Goal: Transaction & Acquisition: Purchase product/service

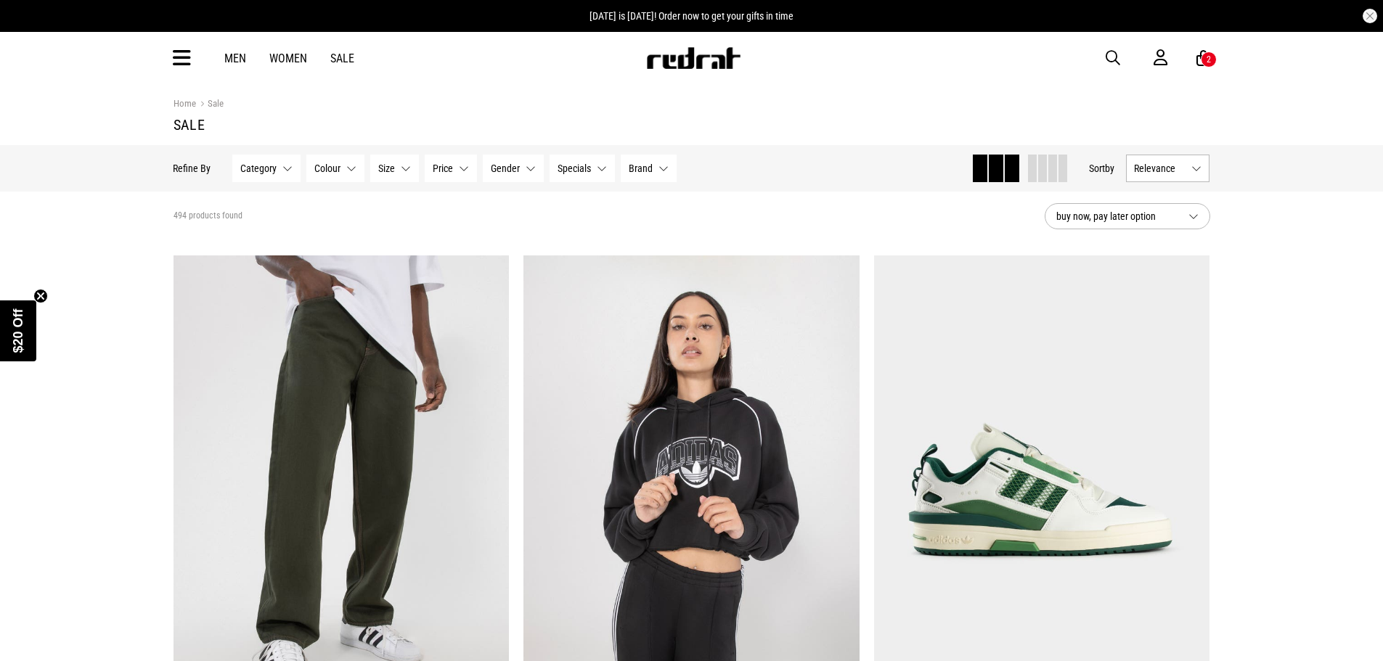
click at [1211, 59] on div "2" at bounding box center [1209, 60] width 16 height 16
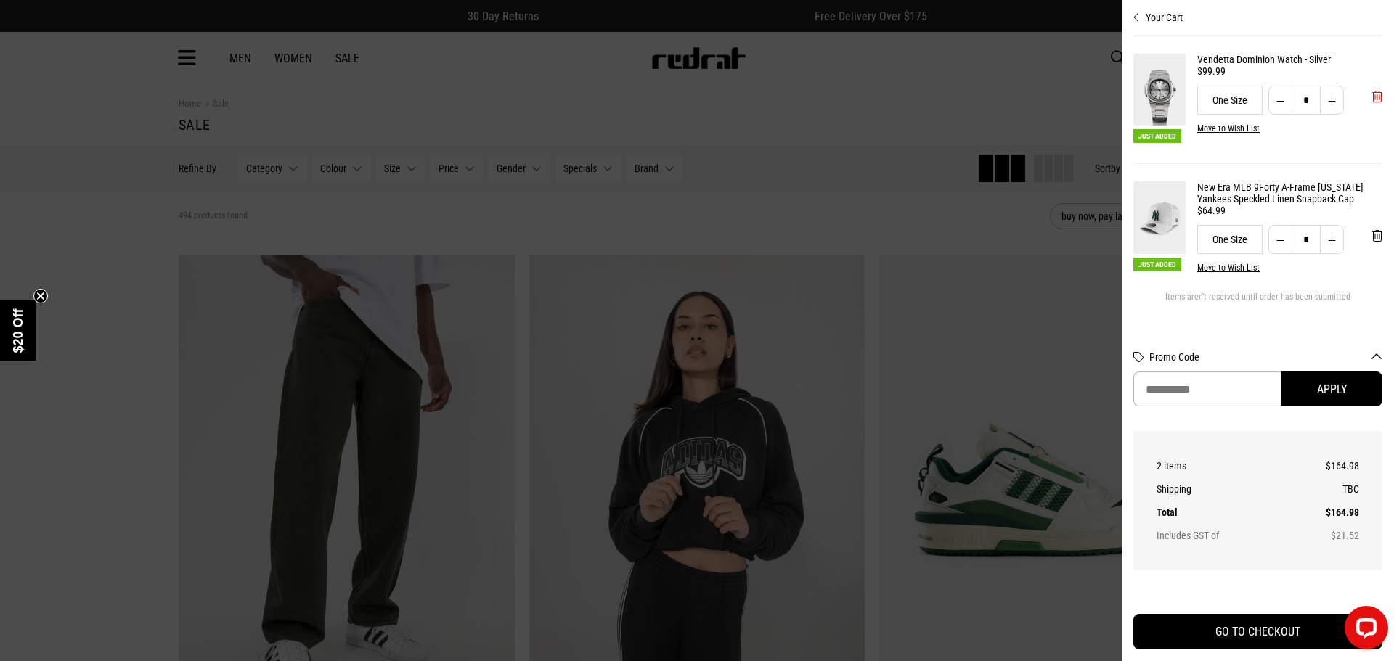
click at [1372, 101] on span "'Remove from cart" at bounding box center [1377, 97] width 10 height 14
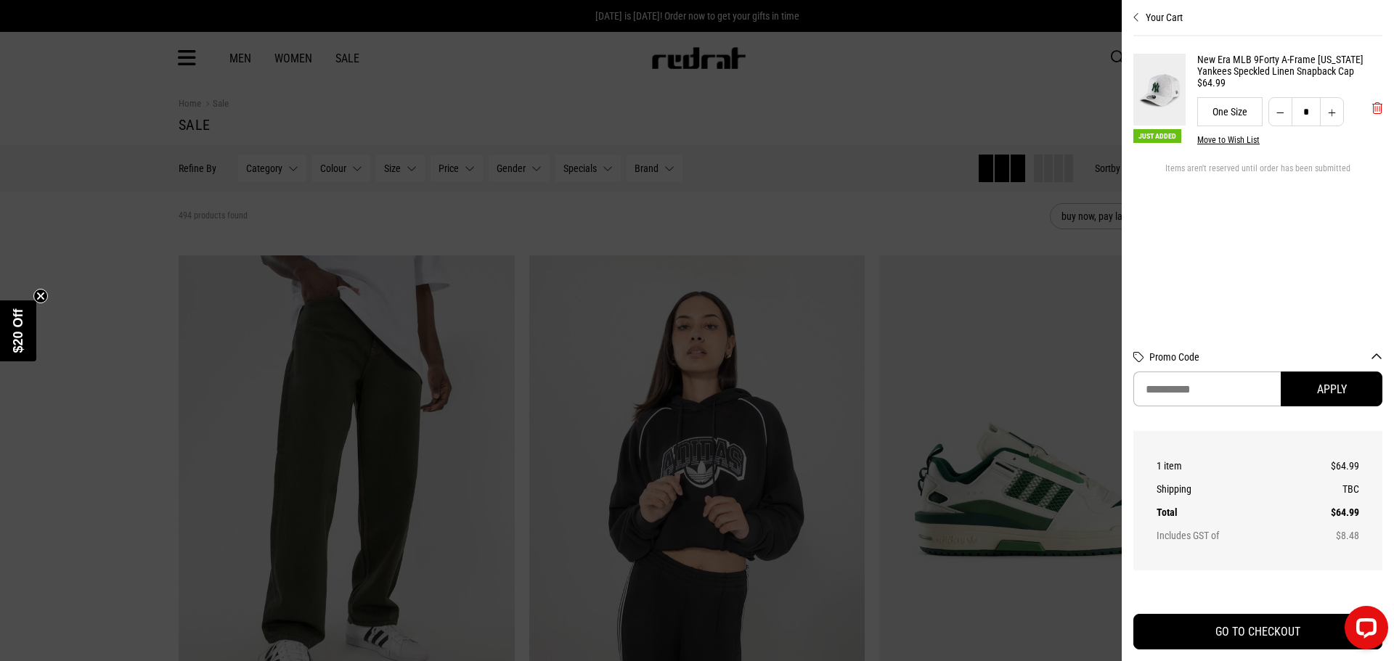
click at [1373, 113] on span "'Remove from cart" at bounding box center [1377, 109] width 10 height 14
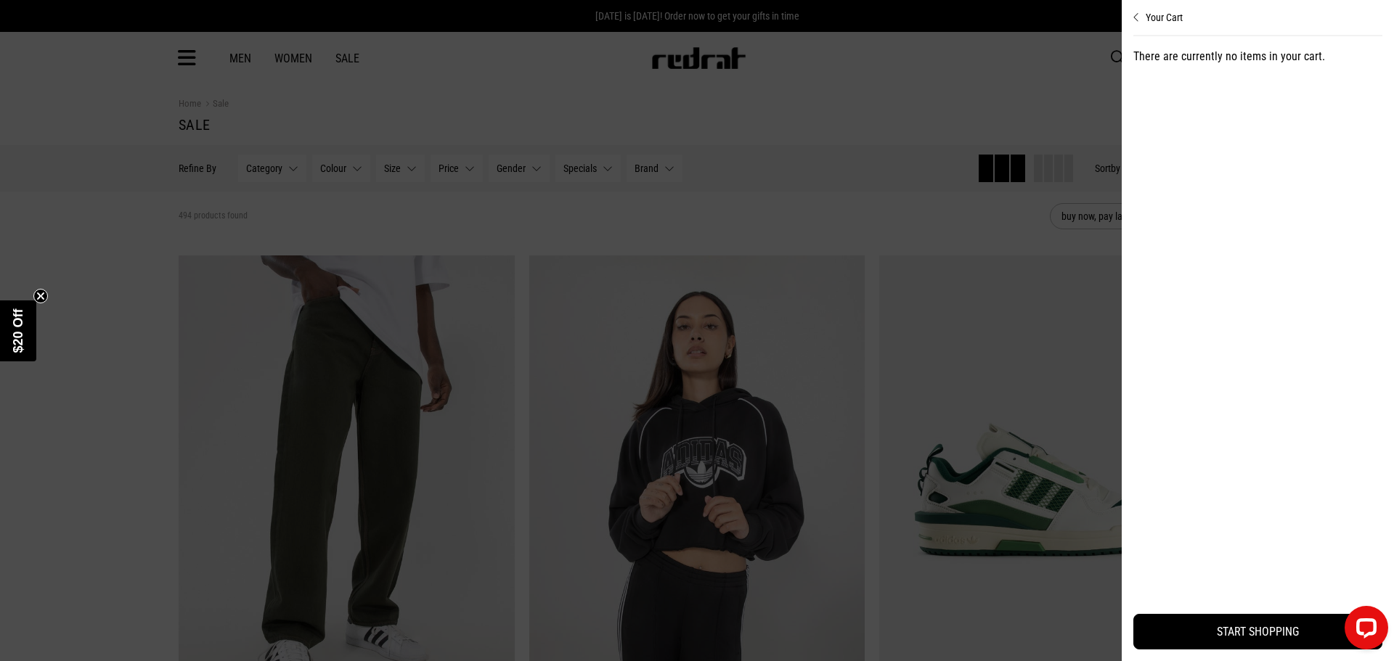
click at [847, 77] on div at bounding box center [697, 330] width 1394 height 661
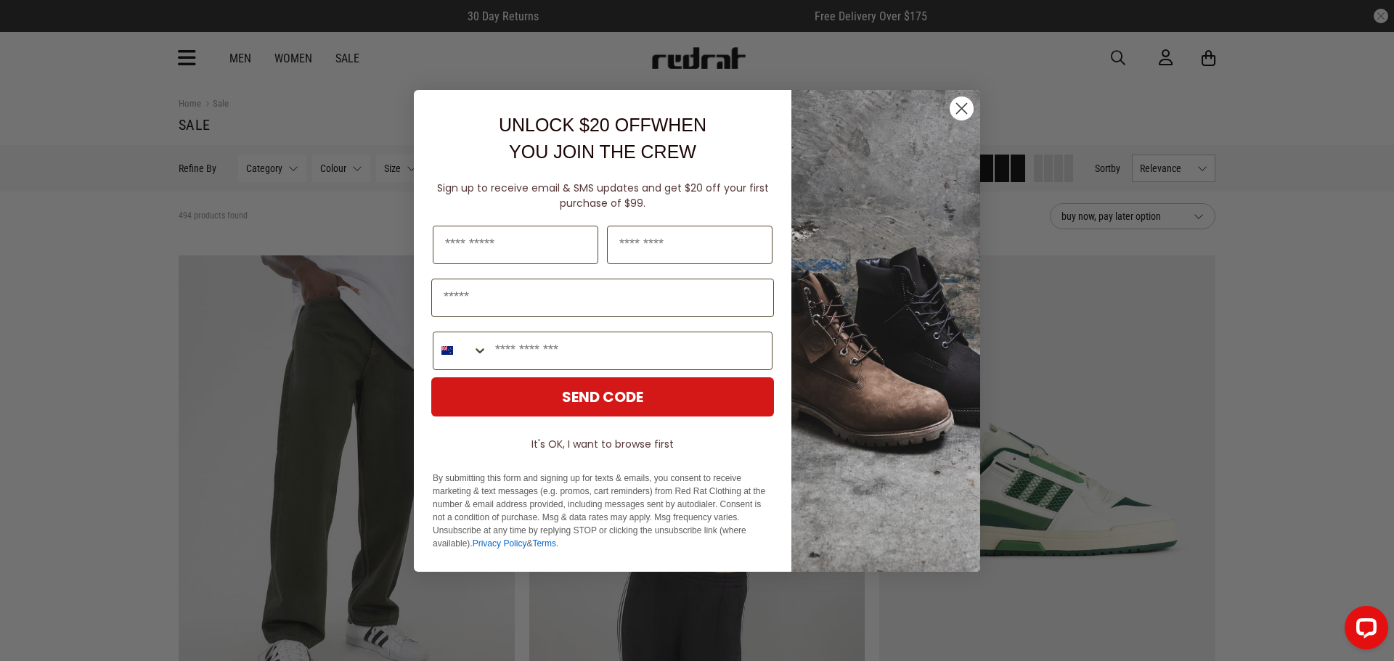
click at [955, 110] on circle "Close dialog" at bounding box center [961, 108] width 24 height 24
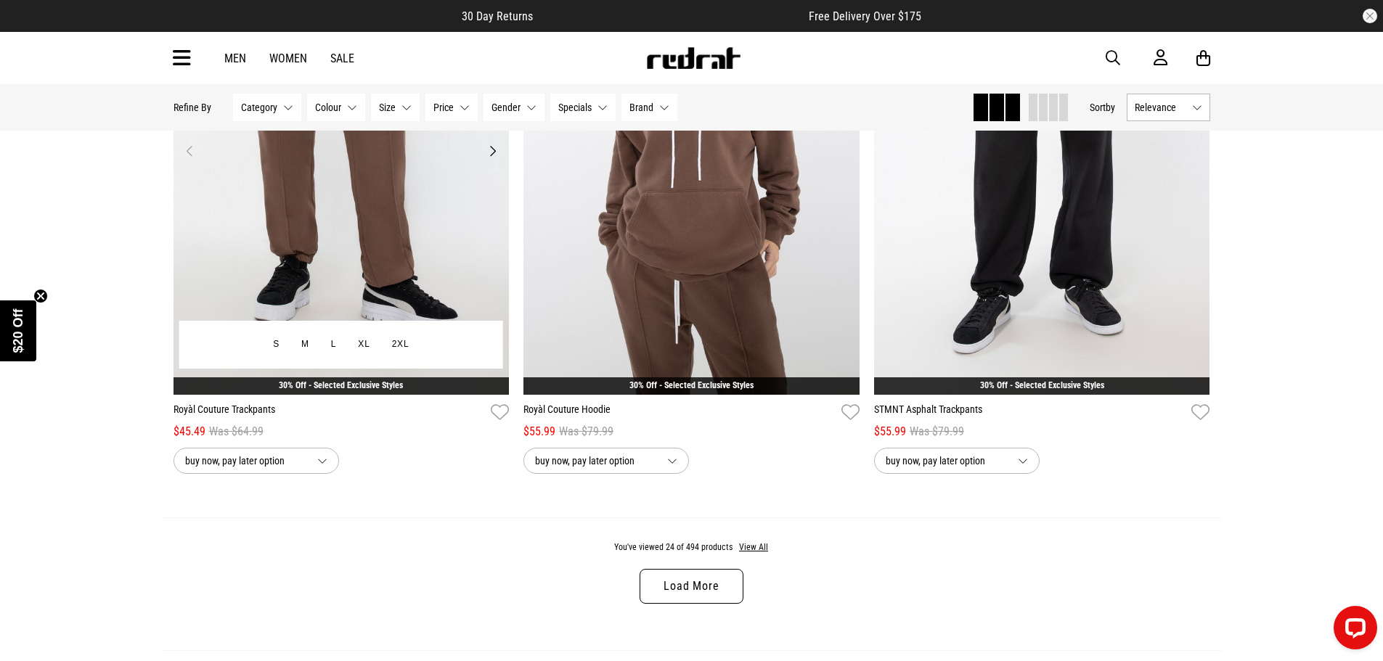
scroll to position [4355, 0]
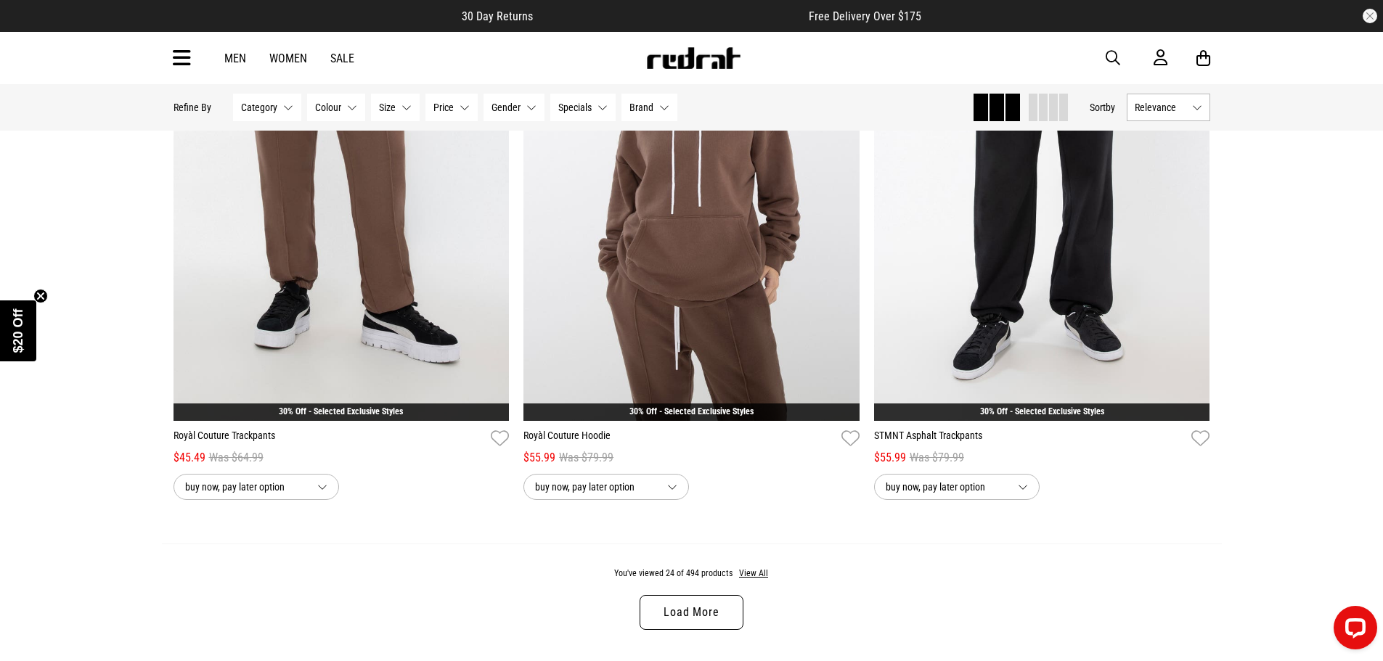
click at [449, 112] on span "Price" at bounding box center [443, 108] width 20 height 12
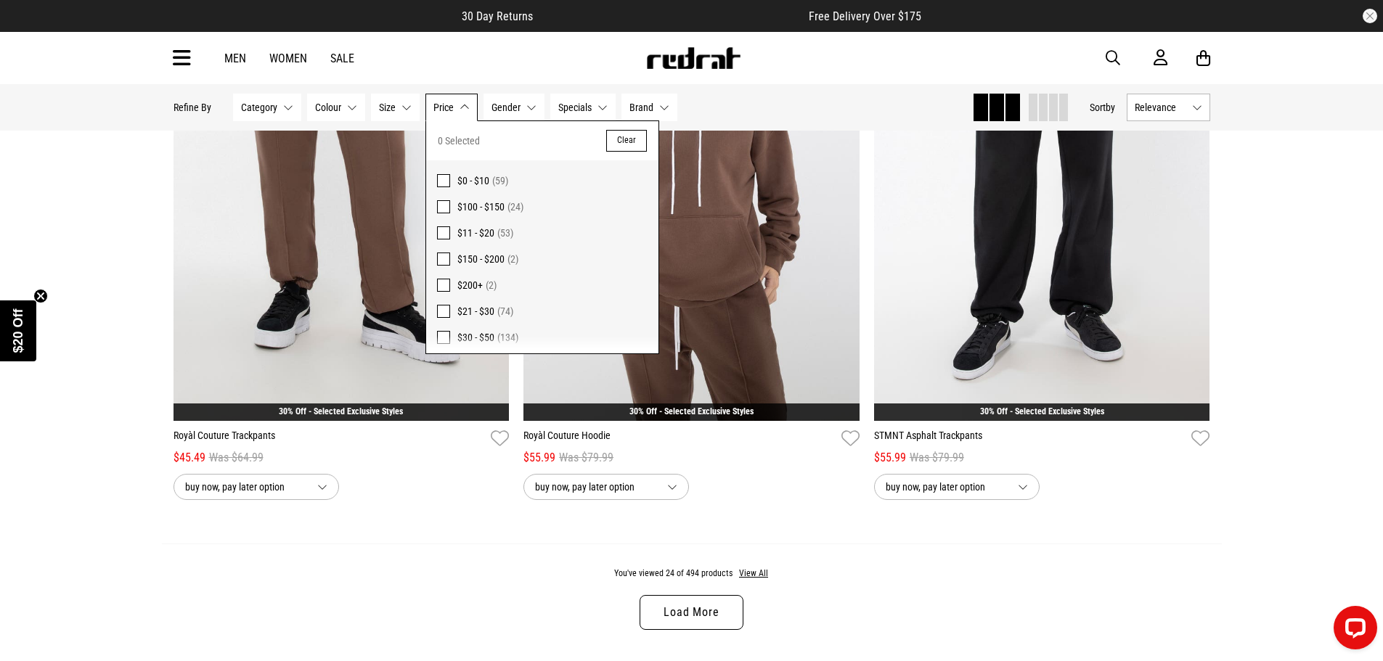
click at [447, 201] on span at bounding box center [443, 206] width 13 height 13
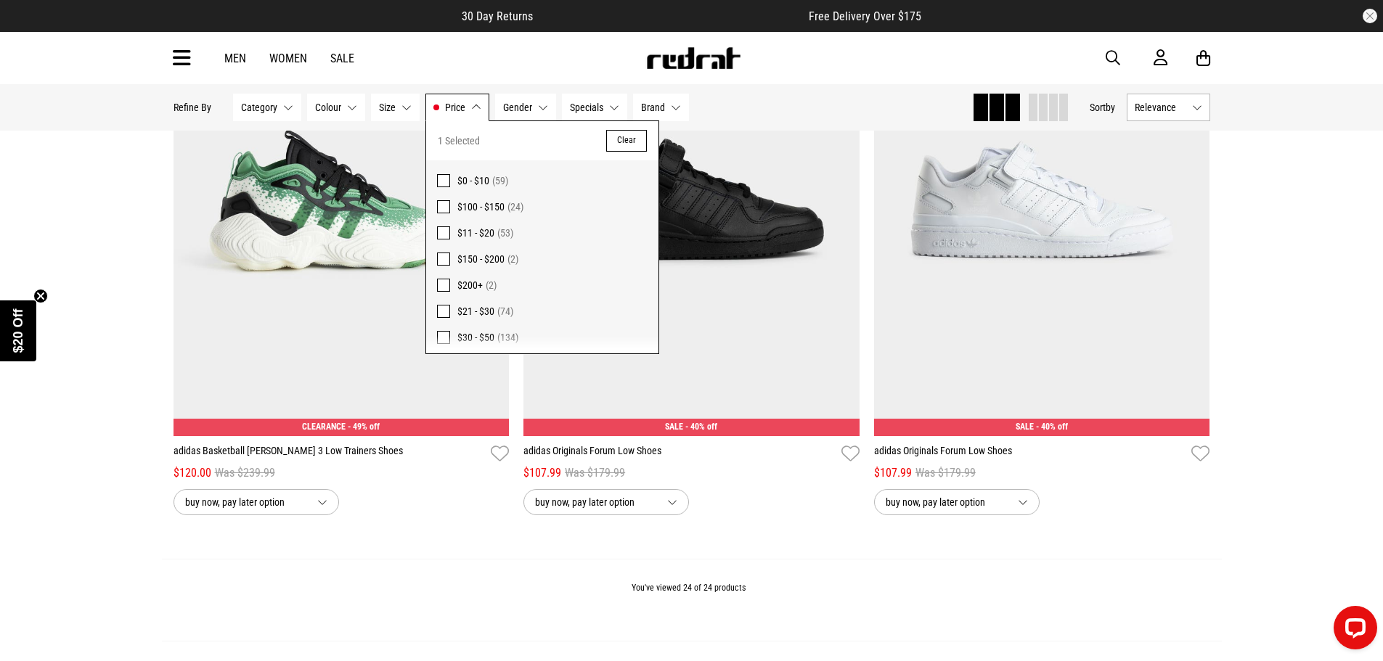
scroll to position [4373, 0]
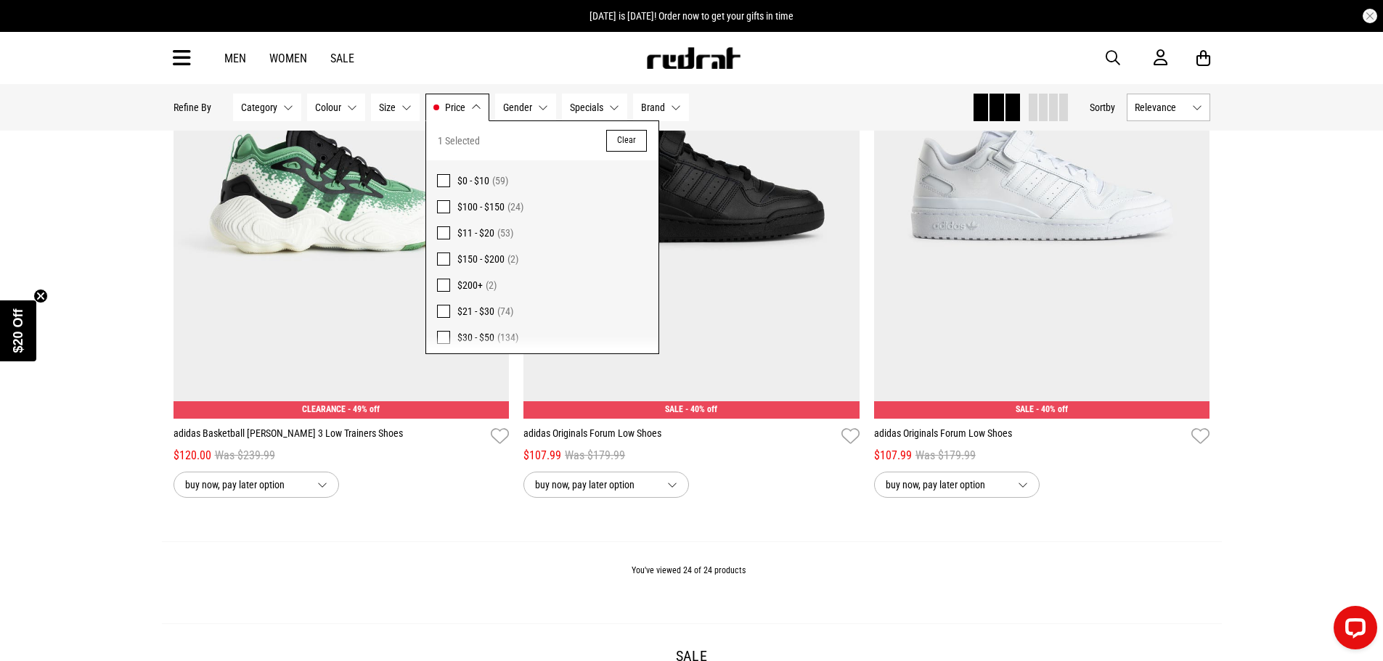
click at [433, 585] on div "You've viewed 24 of 24 products" at bounding box center [692, 583] width 1060 height 82
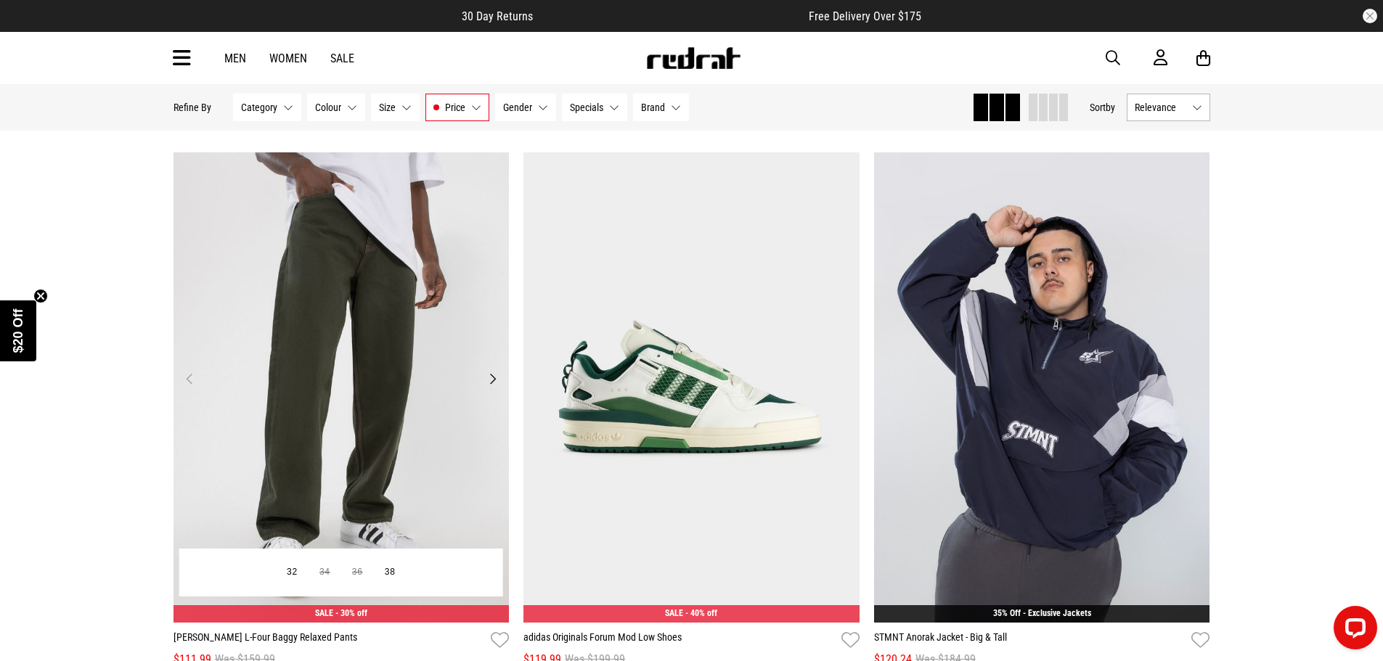
scroll to position [0, 0]
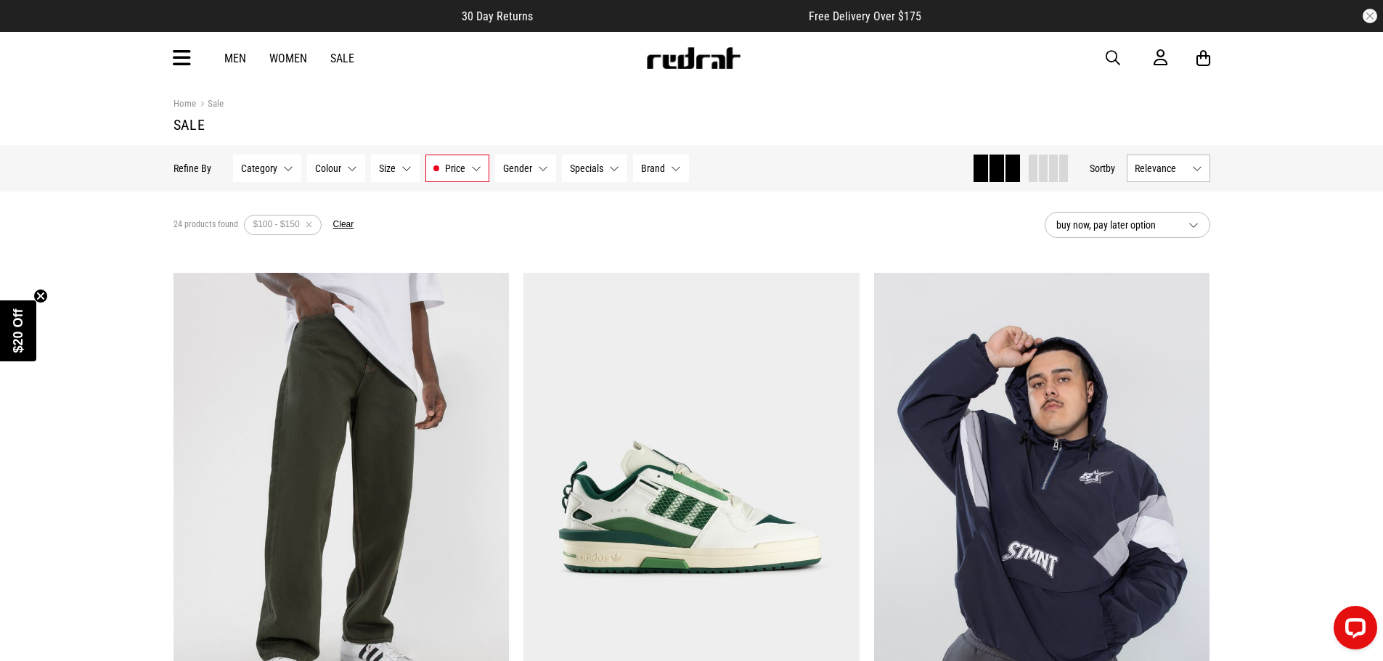
click at [460, 168] on span "Price" at bounding box center [455, 169] width 20 height 12
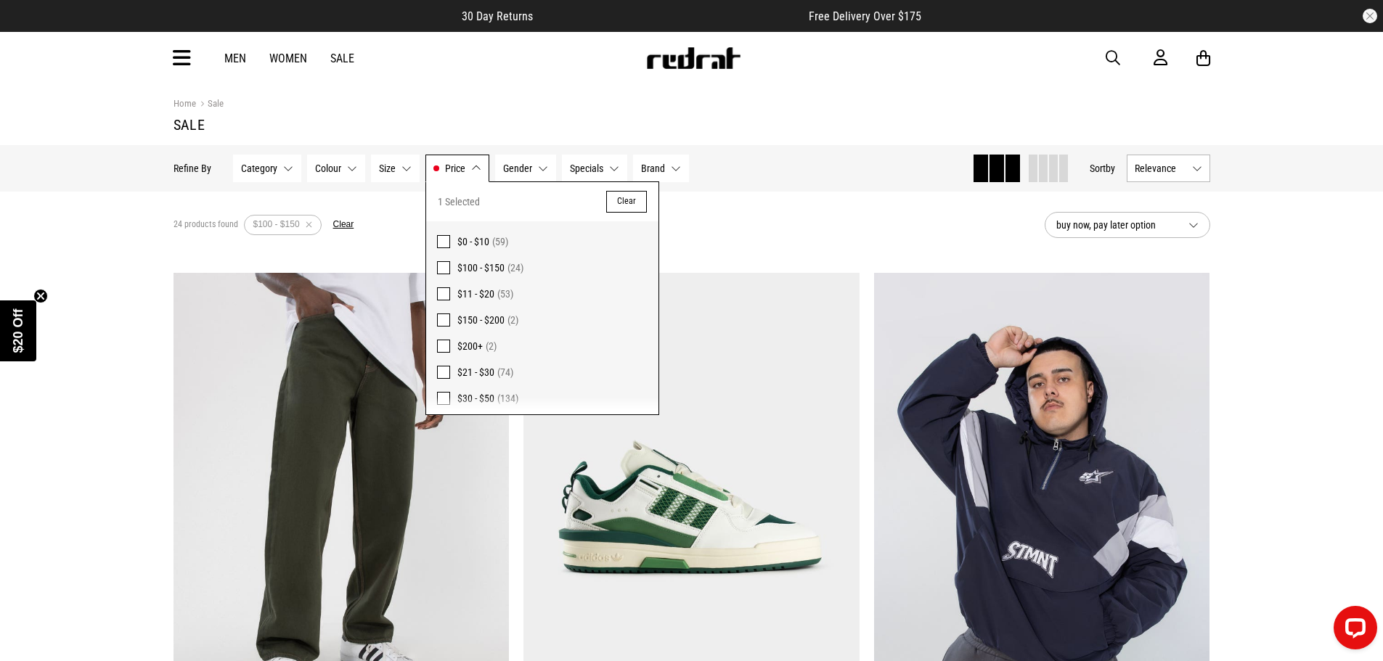
click at [444, 237] on span at bounding box center [443, 241] width 13 height 13
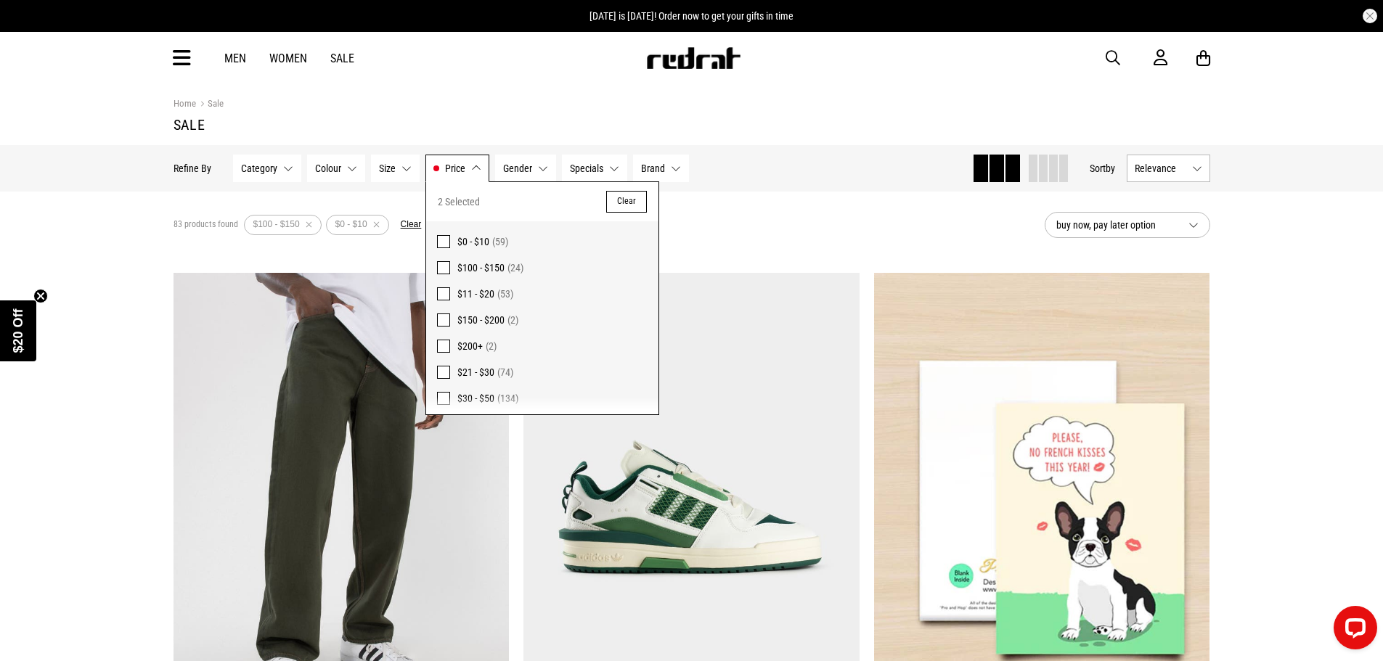
click at [441, 271] on span at bounding box center [443, 267] width 13 height 13
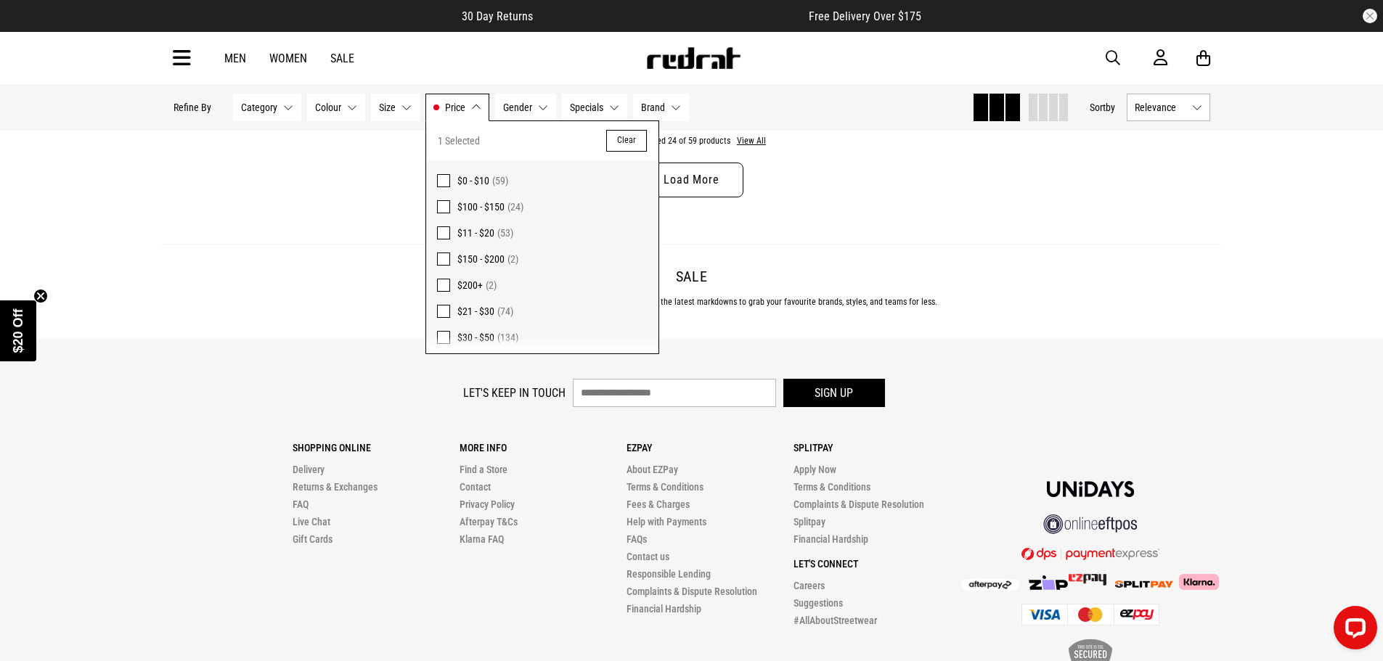
scroll to position [4891, 0]
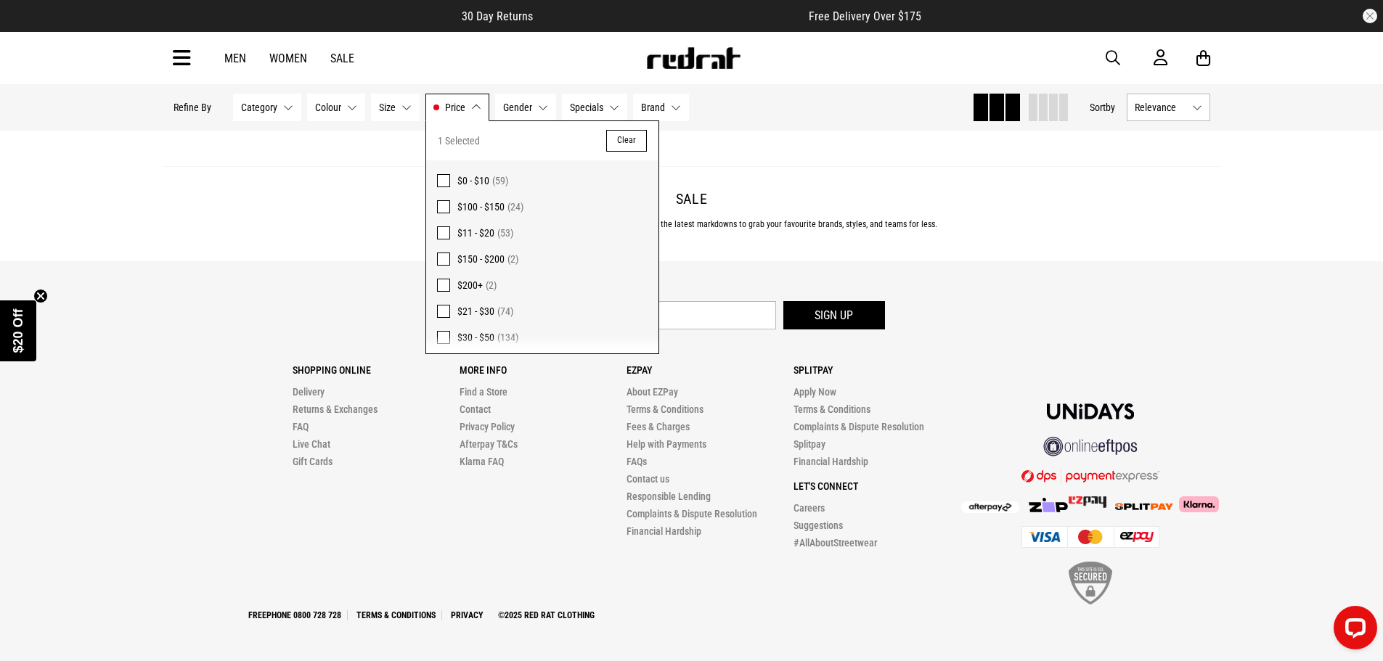
click at [234, 59] on link "Men" at bounding box center [235, 59] width 22 height 14
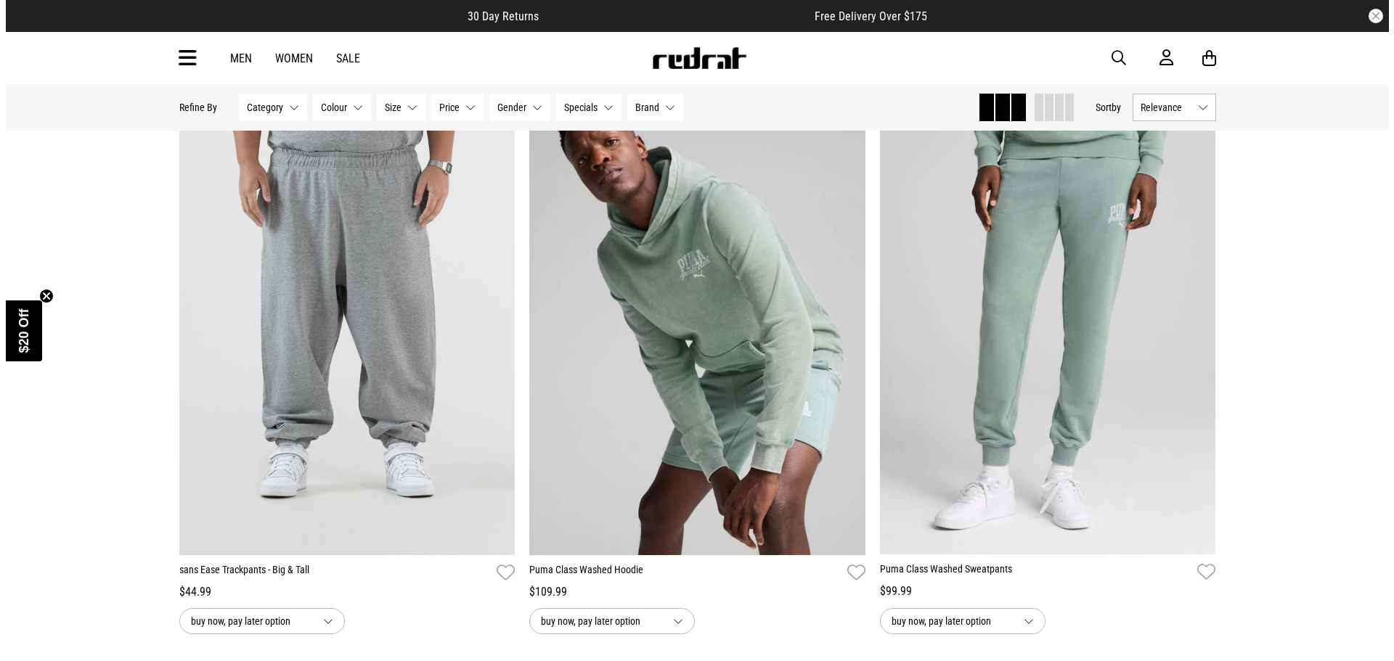
scroll to position [3049, 0]
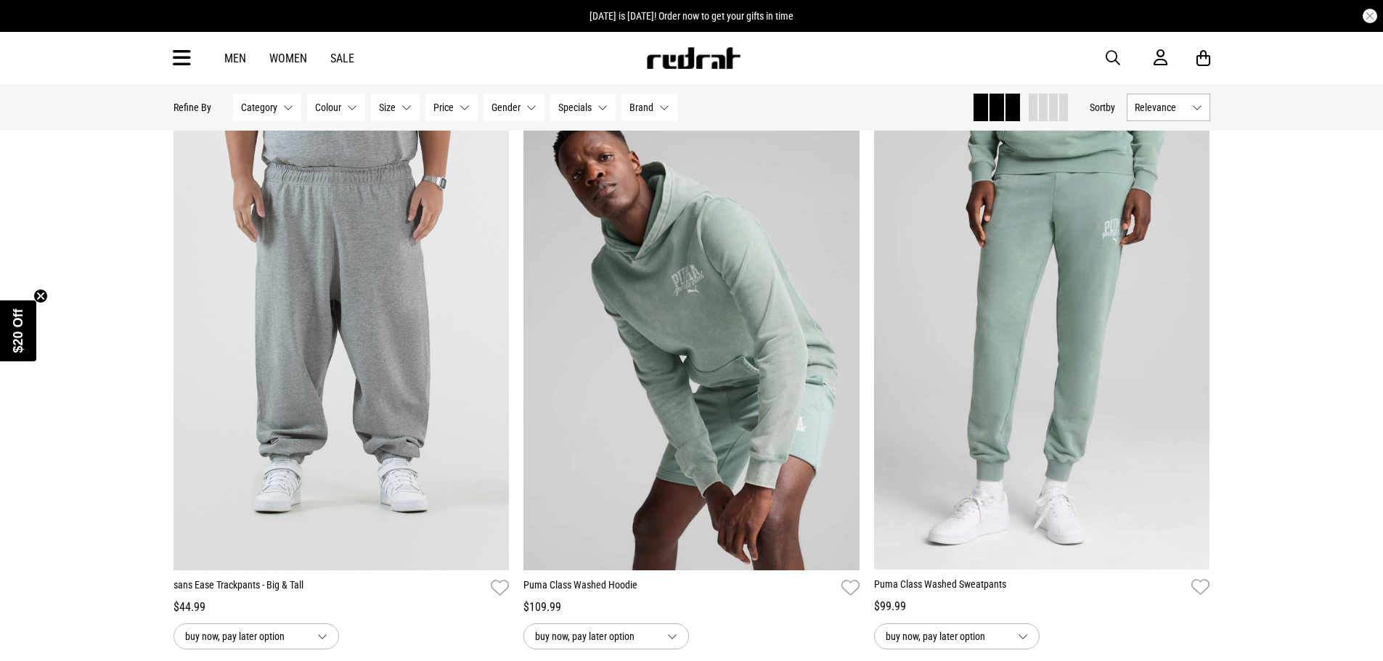
click at [186, 62] on icon at bounding box center [182, 58] width 18 height 24
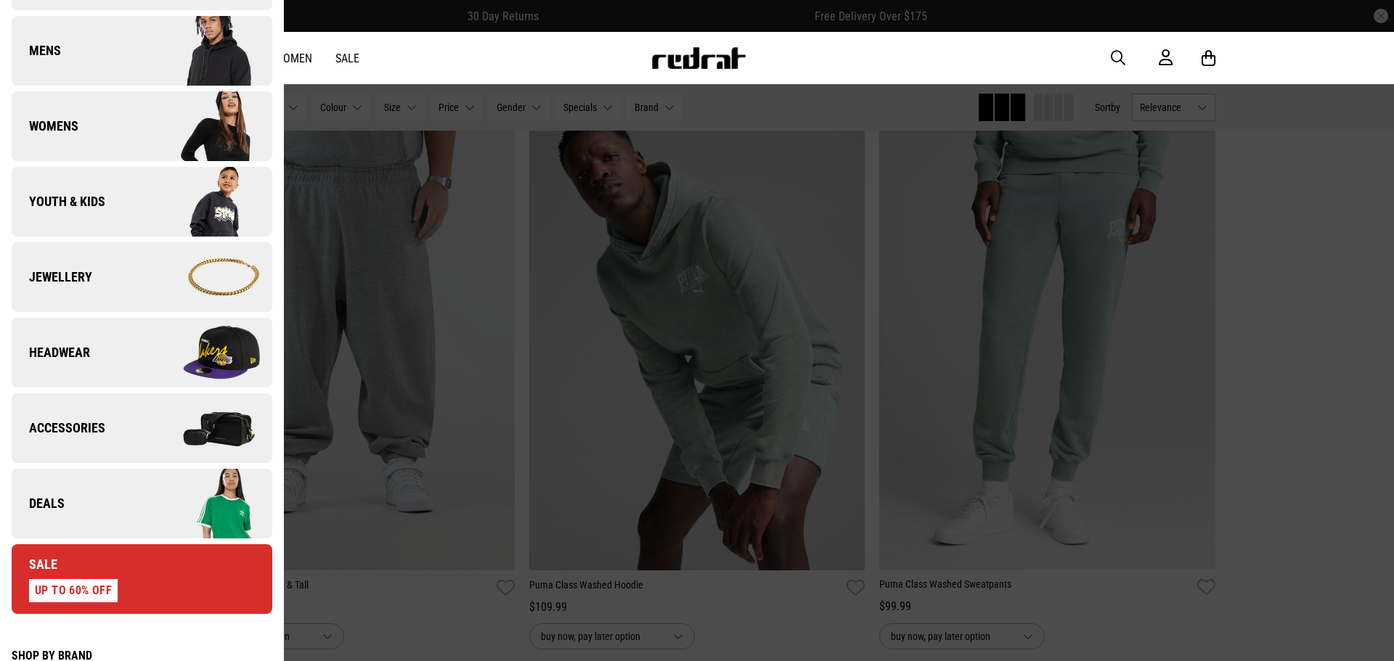
scroll to position [218, 0]
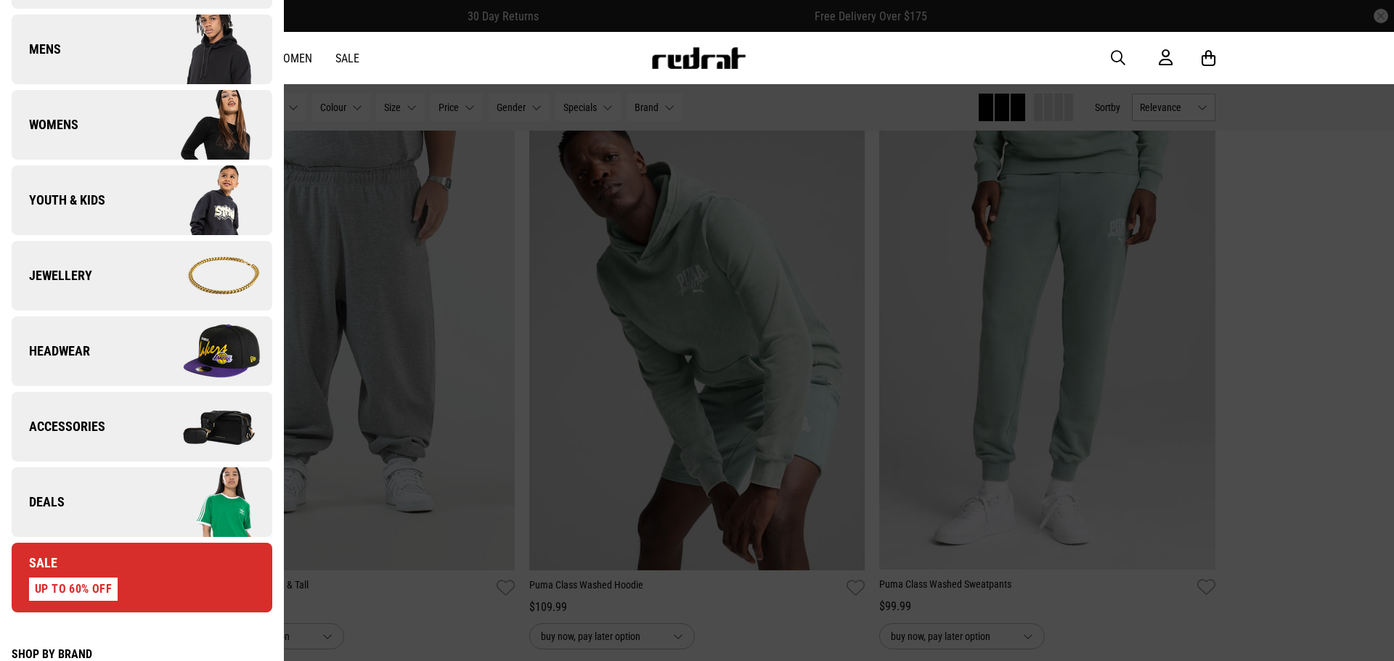
click at [52, 343] on span "Headwear" at bounding box center [51, 351] width 78 height 17
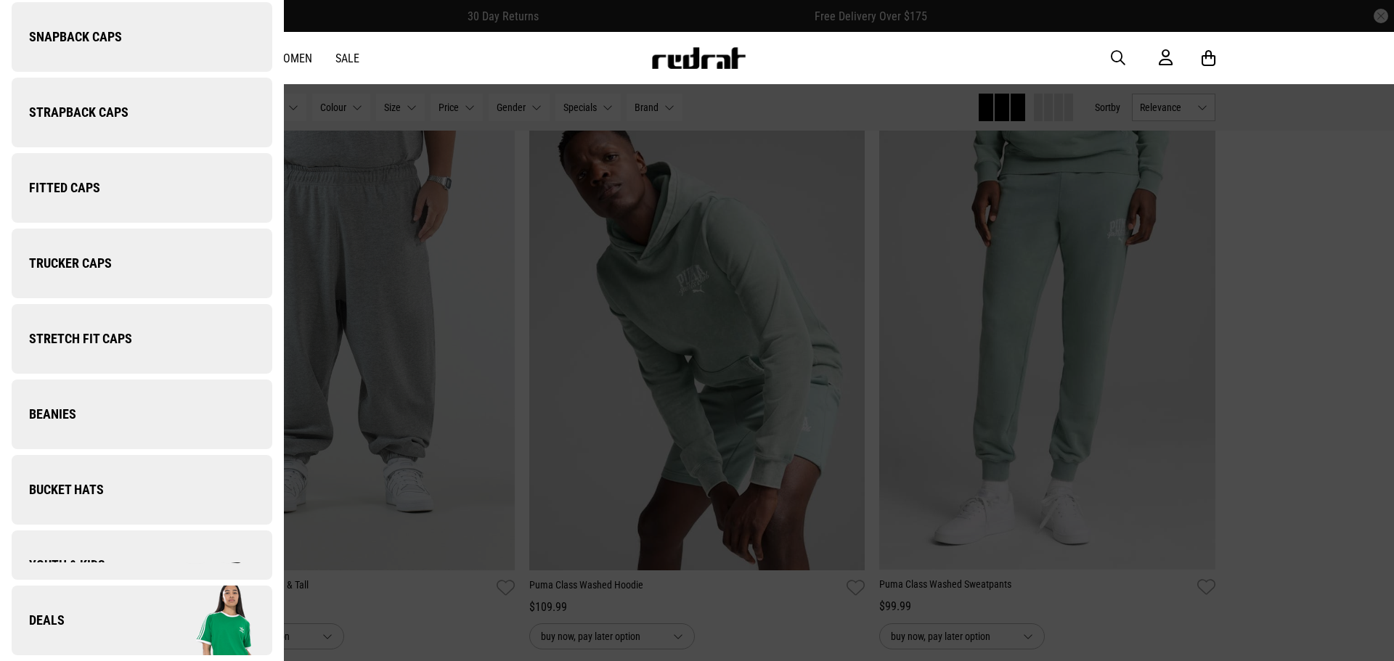
scroll to position [0, 0]
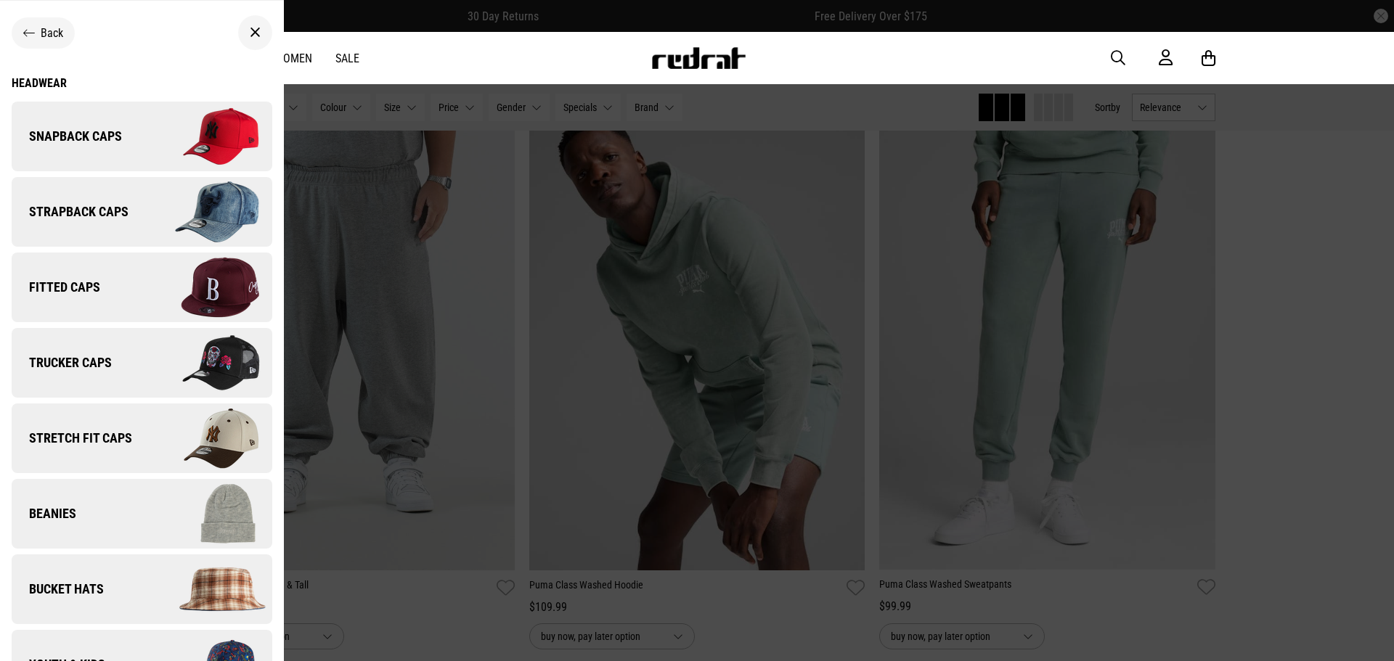
click at [238, 30] on div at bounding box center [255, 32] width 34 height 35
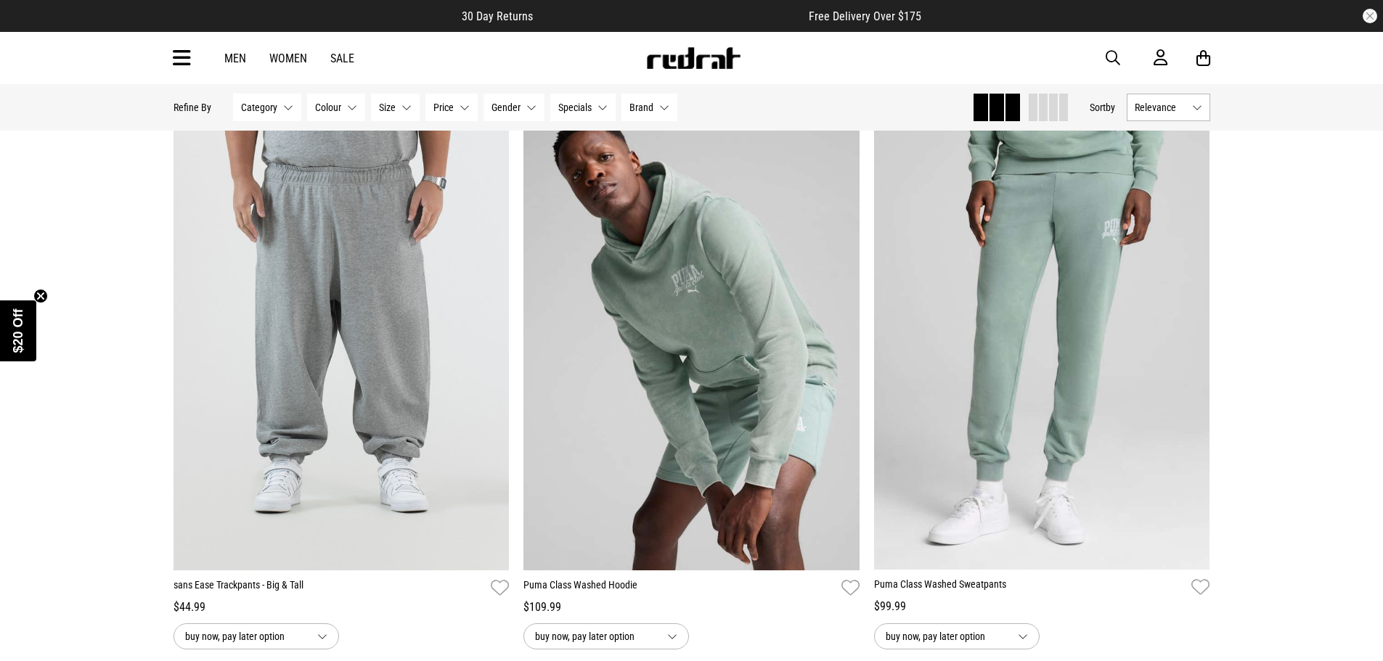
click at [183, 62] on icon at bounding box center [182, 58] width 18 height 24
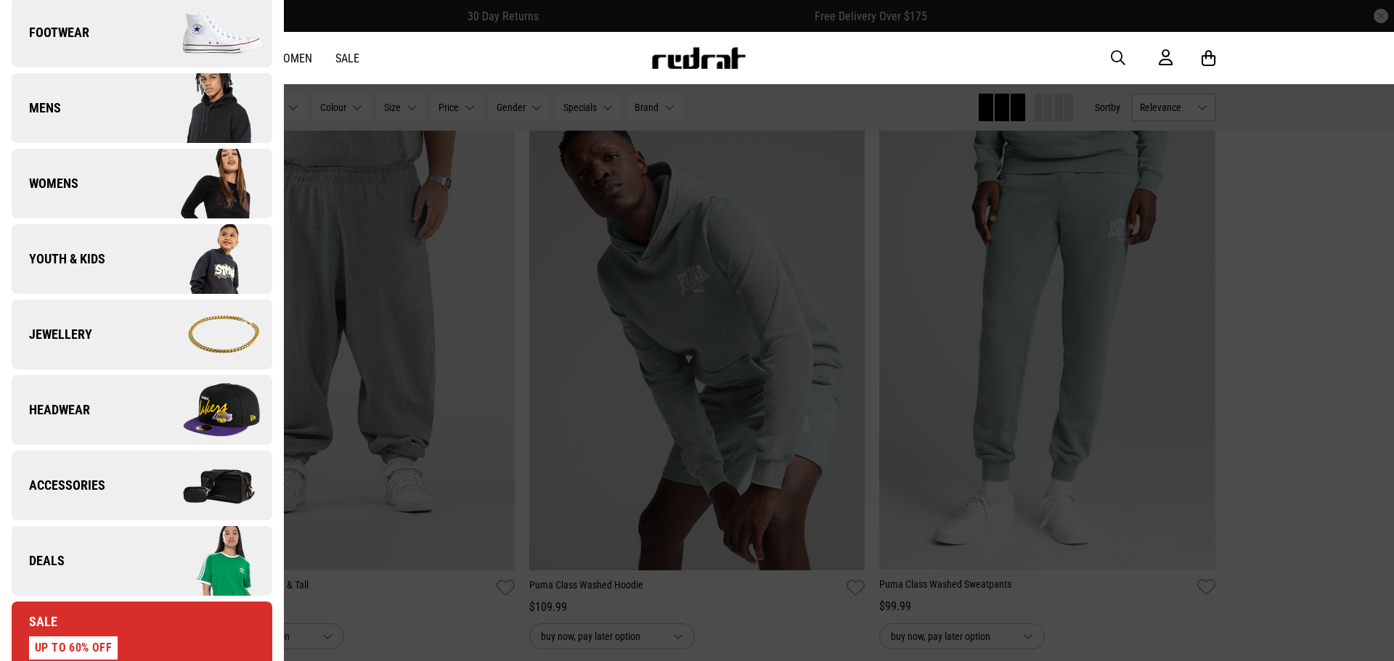
scroll to position [363, 0]
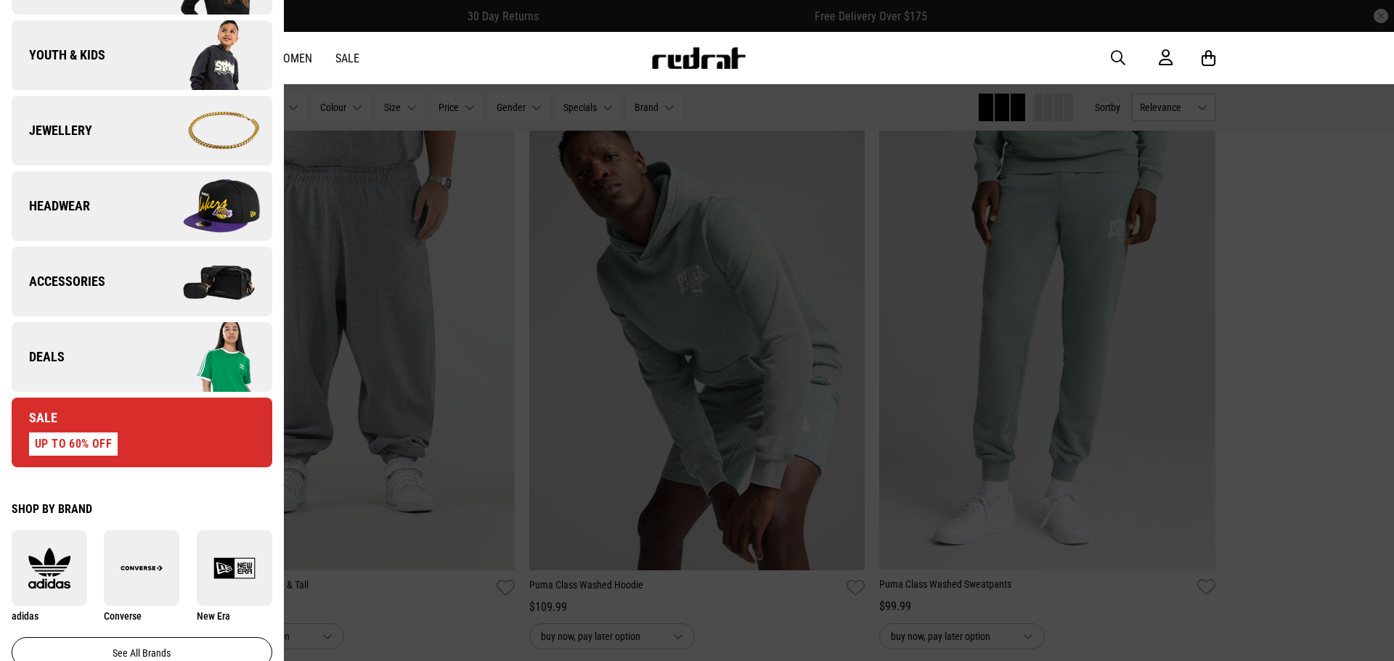
click at [107, 417] on div "Sale UP TO 60% OFF" at bounding box center [65, 432] width 106 height 46
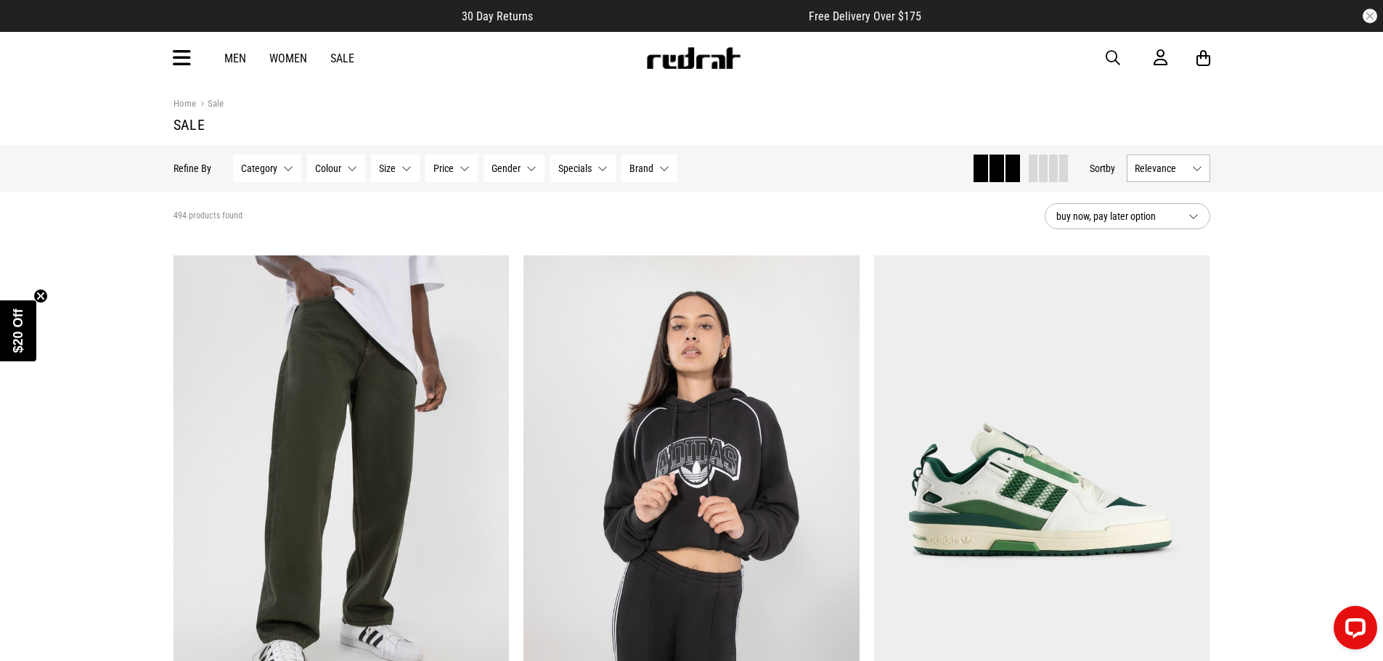
click at [182, 61] on icon at bounding box center [182, 58] width 18 height 24
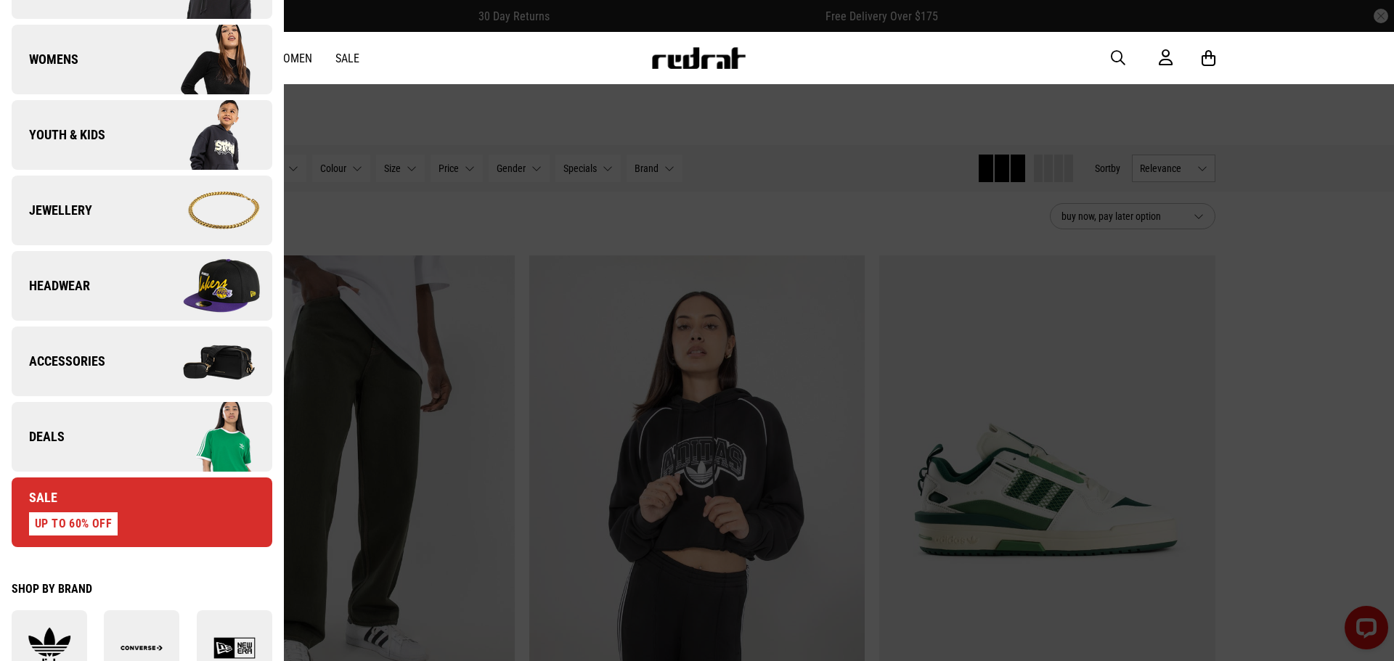
scroll to position [290, 0]
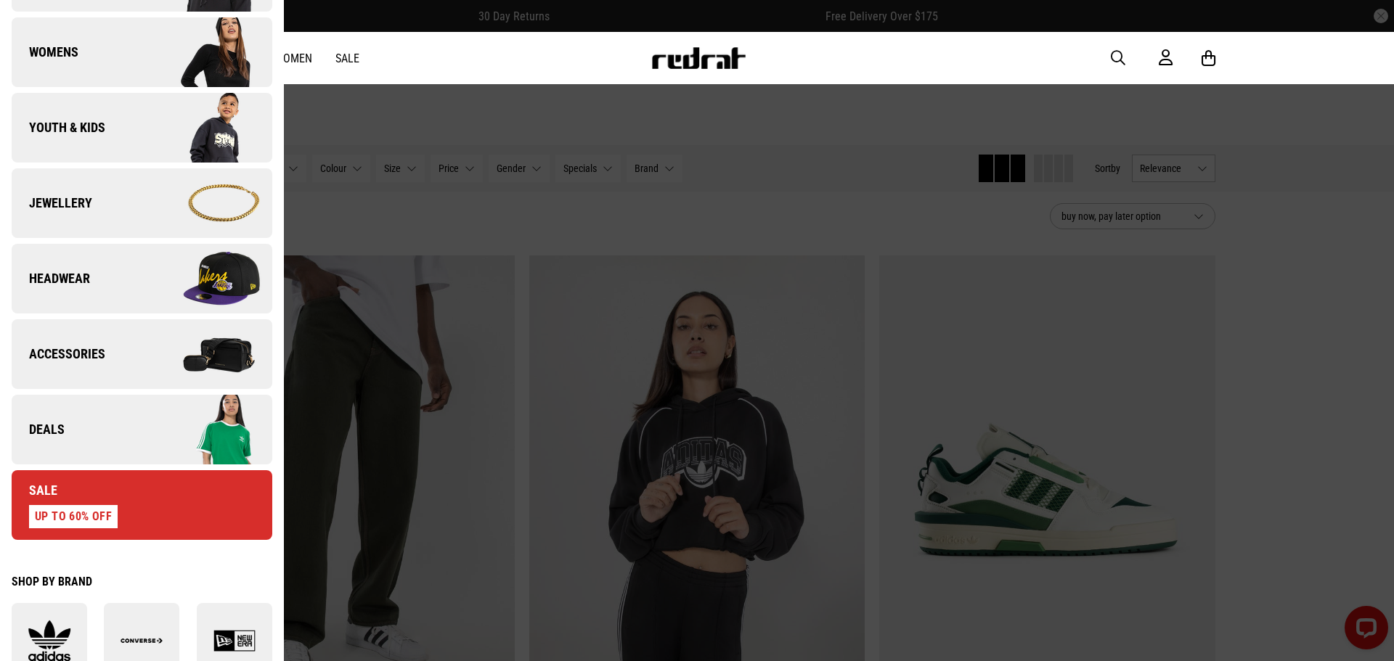
click at [58, 271] on span "Headwear" at bounding box center [51, 278] width 78 height 17
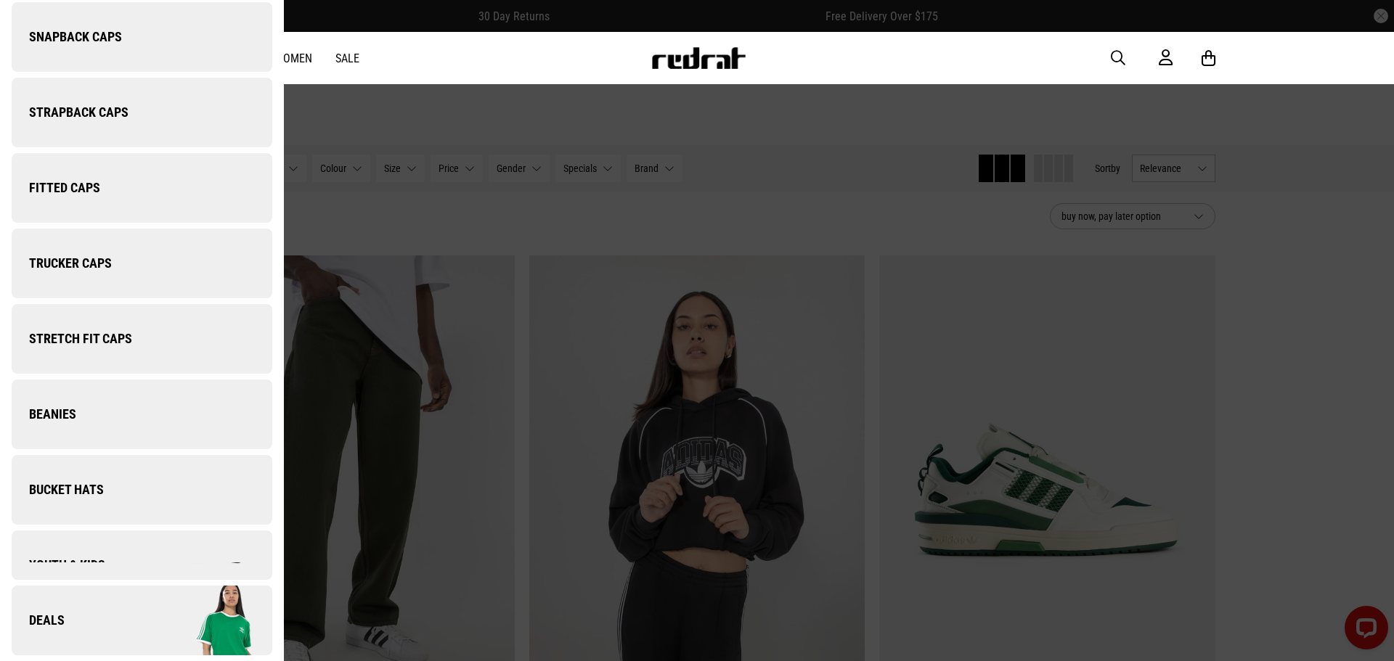
scroll to position [0, 0]
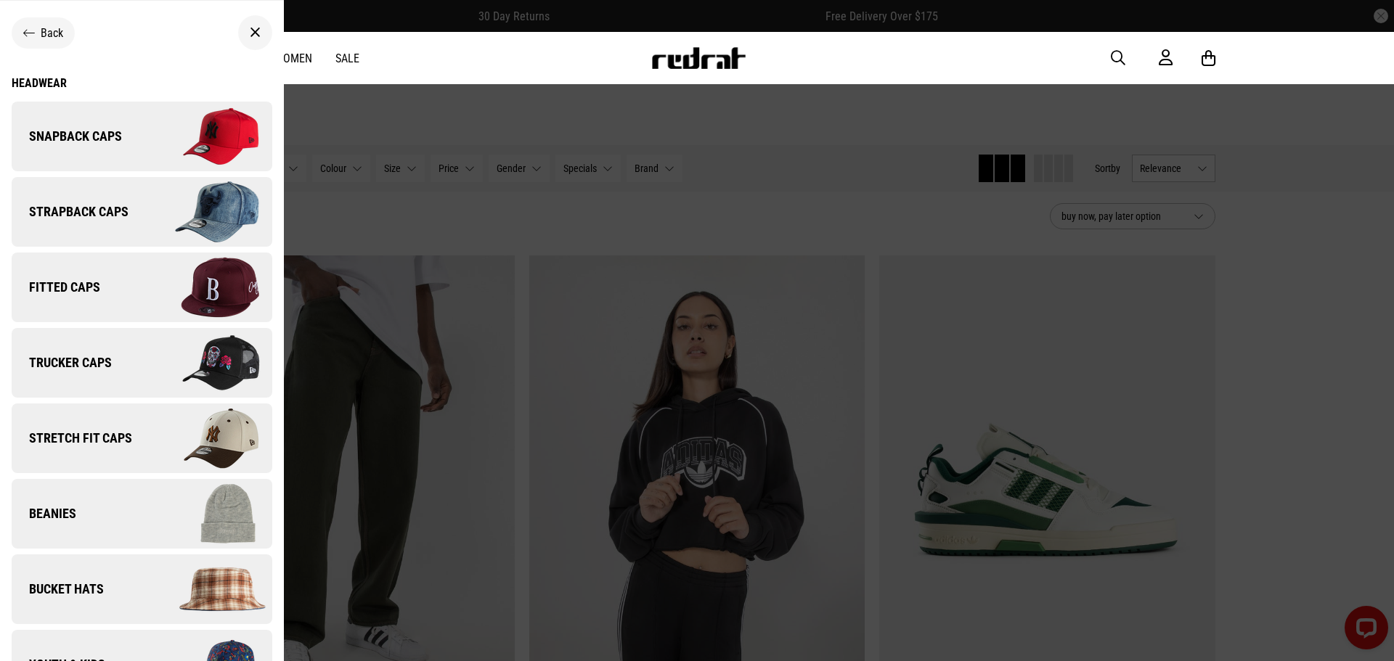
click at [66, 130] on span "Snapback Caps" at bounding box center [67, 136] width 110 height 17
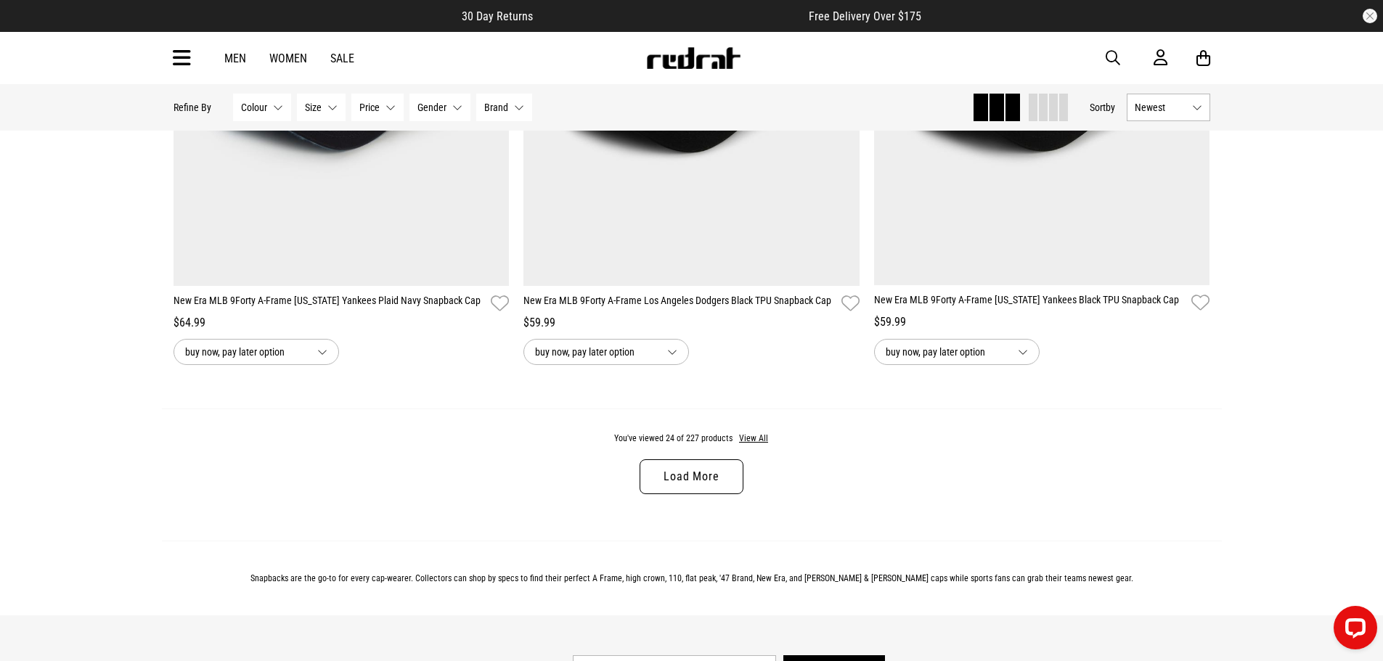
scroll to position [4490, 0]
click at [685, 480] on link "Load More" at bounding box center [691, 477] width 103 height 35
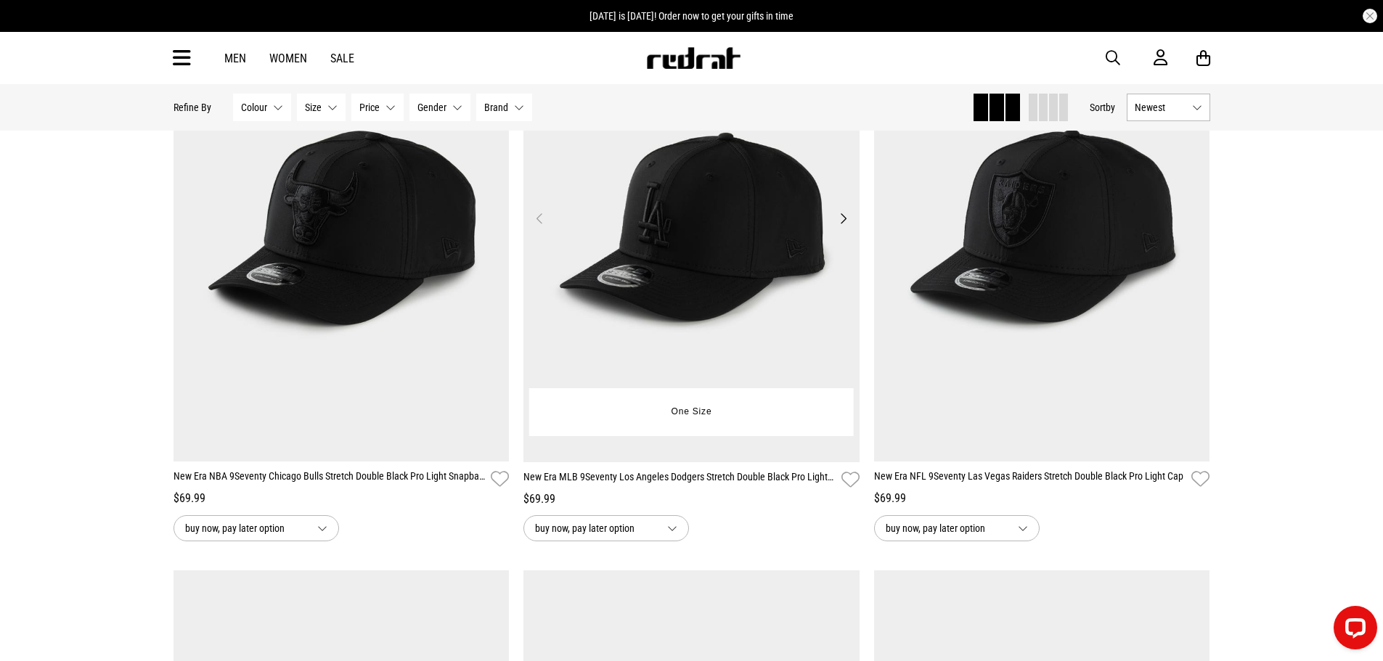
scroll to position [4926, 0]
